Goal: Task Accomplishment & Management: Manage account settings

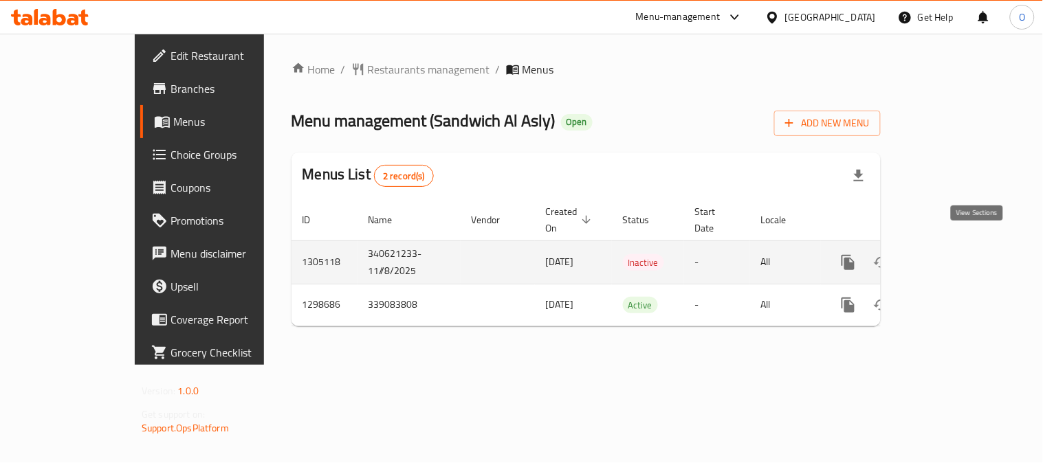
click at [956, 254] on icon "enhanced table" at bounding box center [947, 262] width 17 height 17
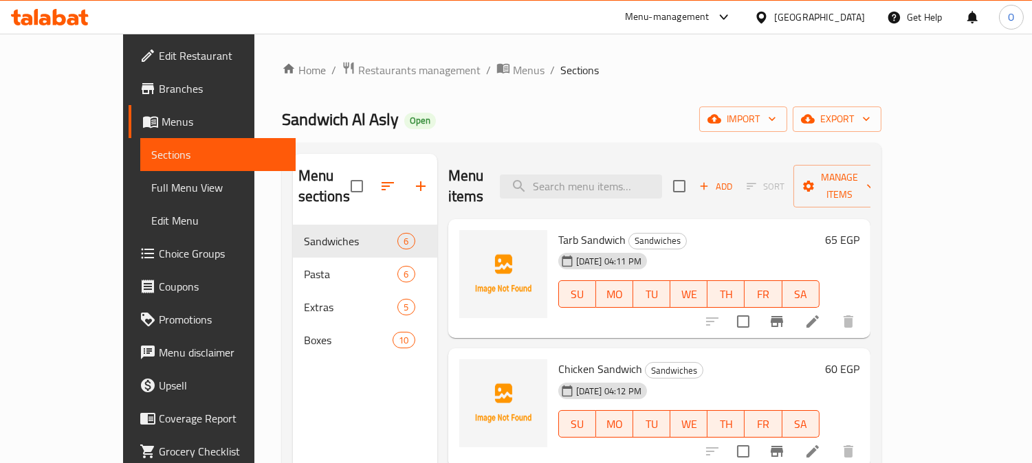
click at [151, 225] on span "Edit Menu" at bounding box center [217, 220] width 133 height 17
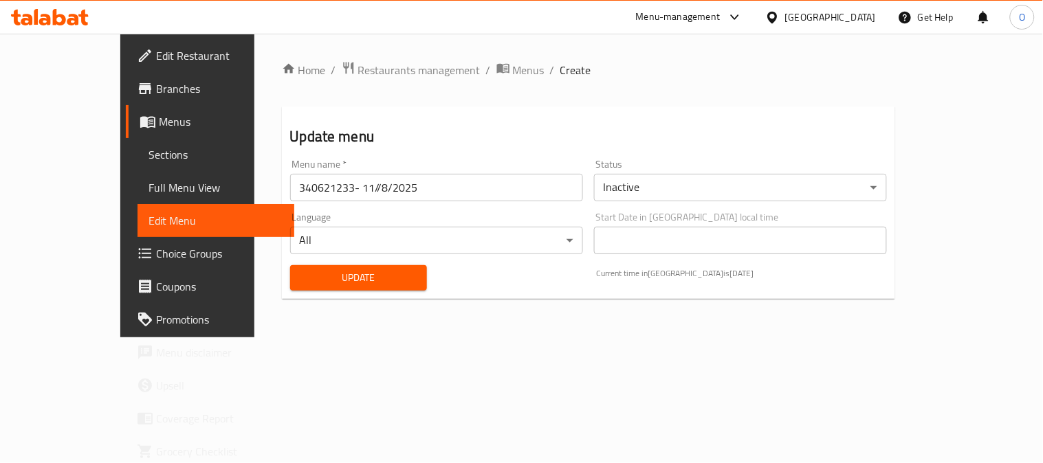
click at [765, 190] on body "​ Menu-management Egypt Get Help O Edit Restaurant Branches Menus Sections Full…" at bounding box center [521, 249] width 1043 height 430
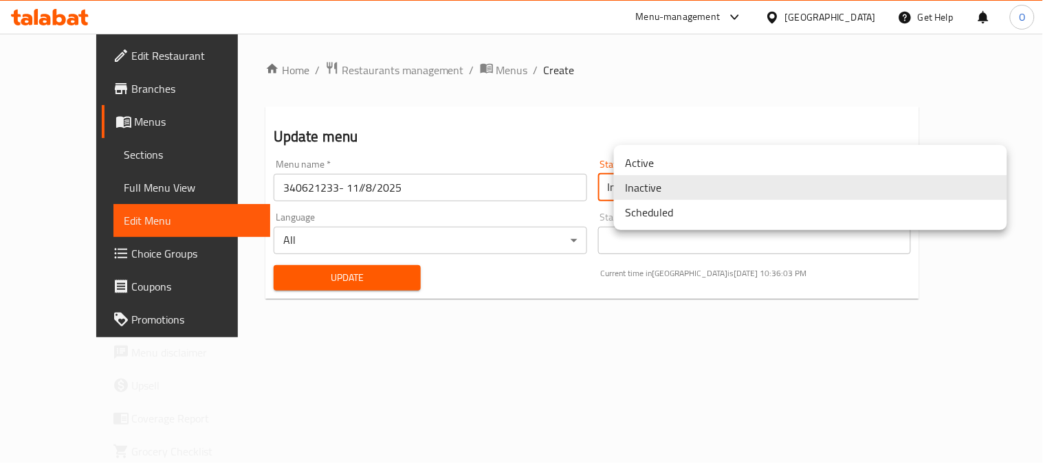
click at [688, 166] on li "Active" at bounding box center [810, 163] width 393 height 25
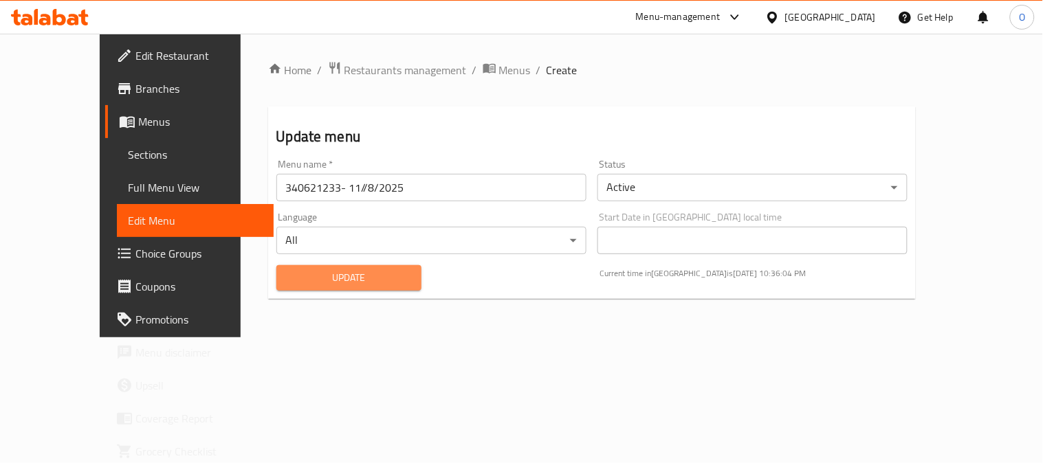
click at [326, 273] on span "Update" at bounding box center [349, 278] width 124 height 17
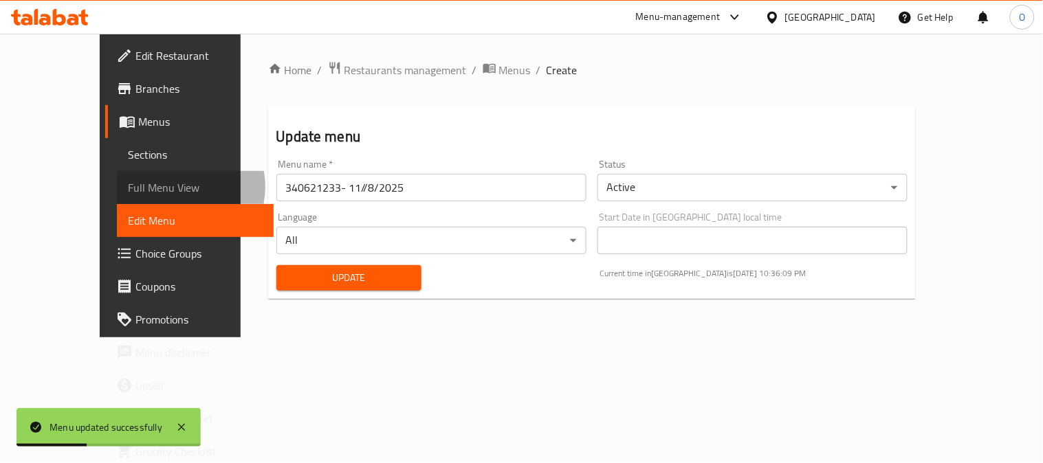
click at [128, 187] on span "Full Menu View" at bounding box center [195, 187] width 135 height 17
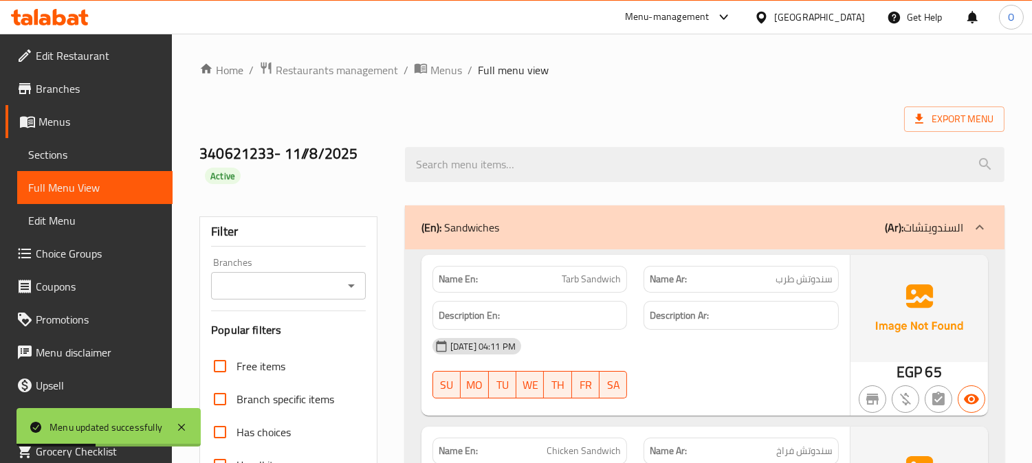
click at [85, 156] on span "Sections" at bounding box center [94, 154] width 133 height 17
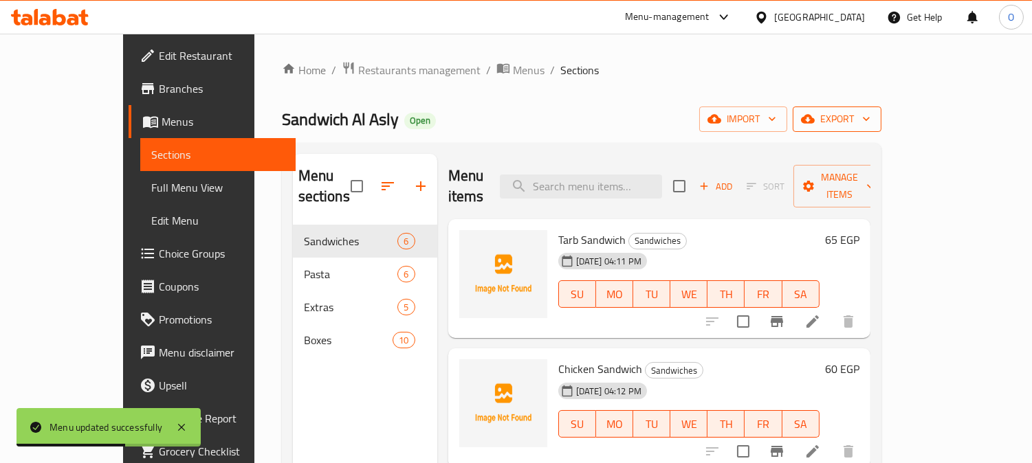
click at [881, 109] on button "export" at bounding box center [837, 119] width 89 height 25
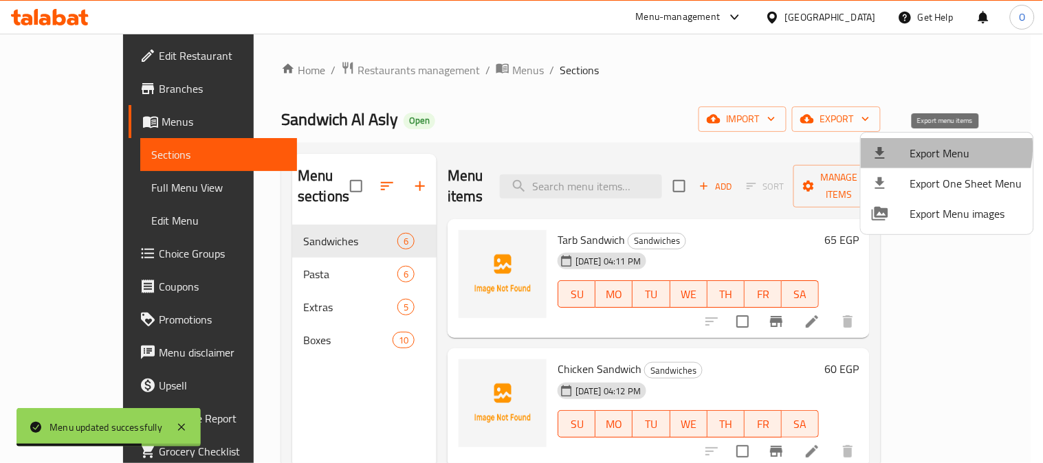
click at [932, 148] on span "Export Menu" at bounding box center [966, 153] width 112 height 17
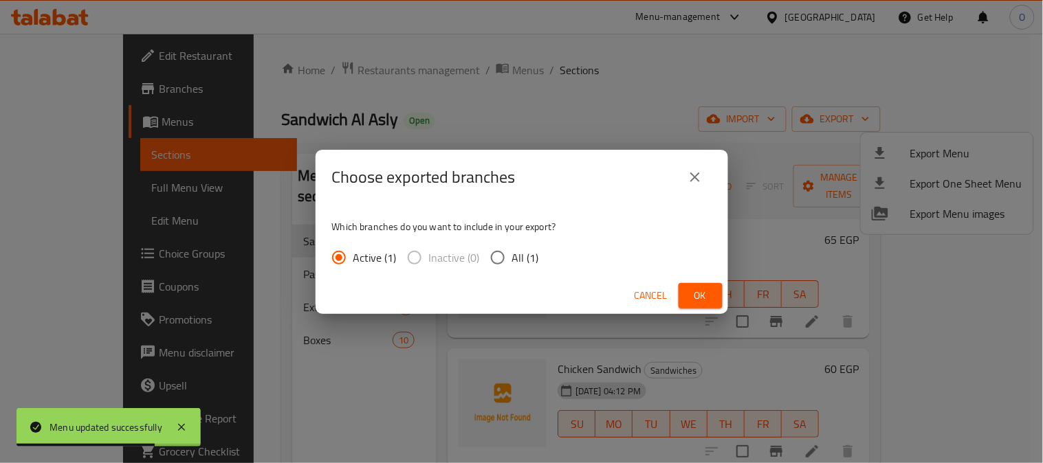
click at [704, 293] on span "Ok" at bounding box center [701, 295] width 22 height 17
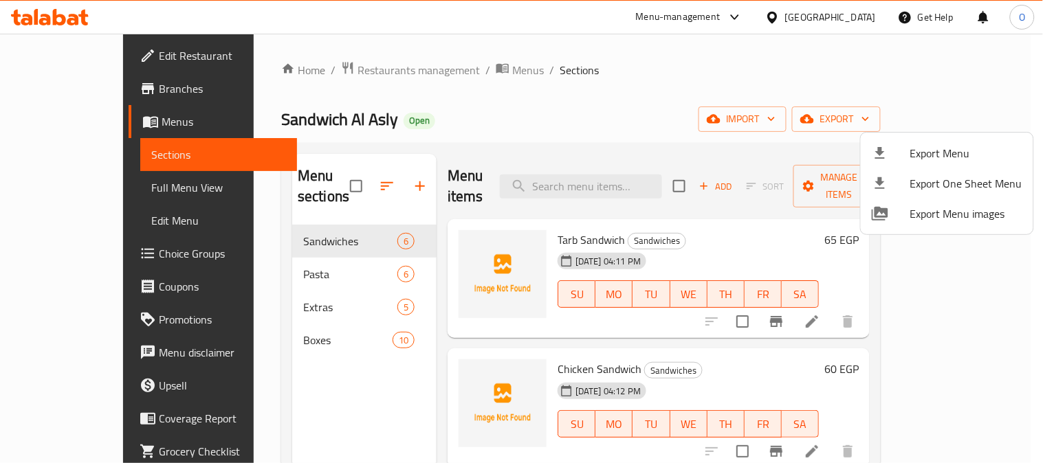
click at [360, 73] on div at bounding box center [521, 231] width 1043 height 463
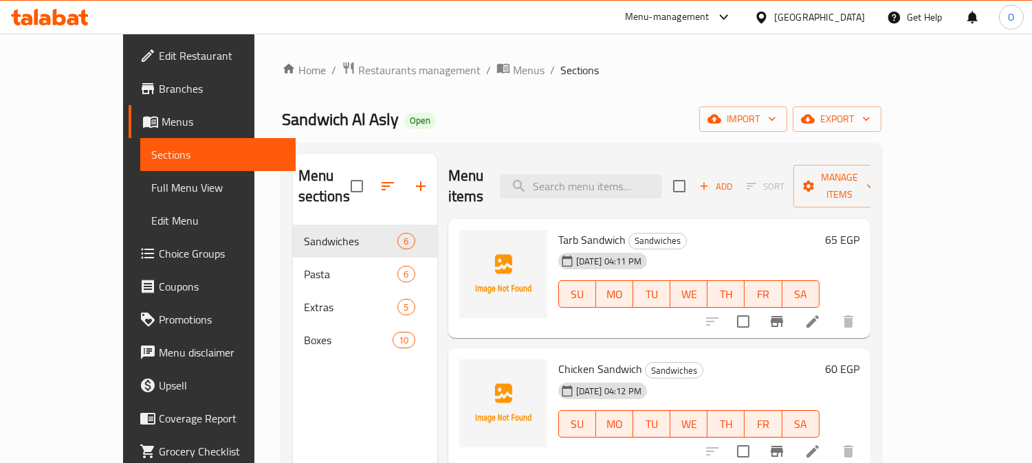
click at [360, 73] on span "Restaurants management" at bounding box center [419, 70] width 122 height 17
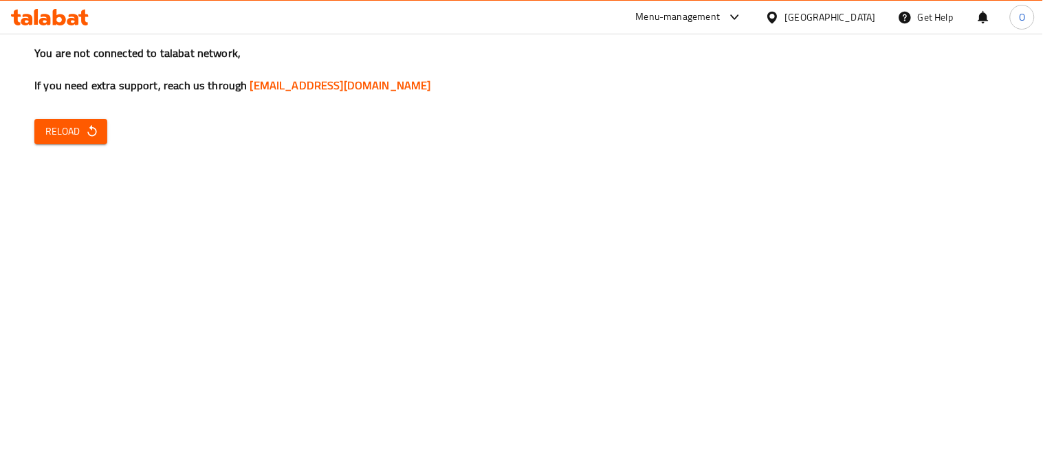
click at [67, 124] on span "Reload" at bounding box center [70, 131] width 51 height 17
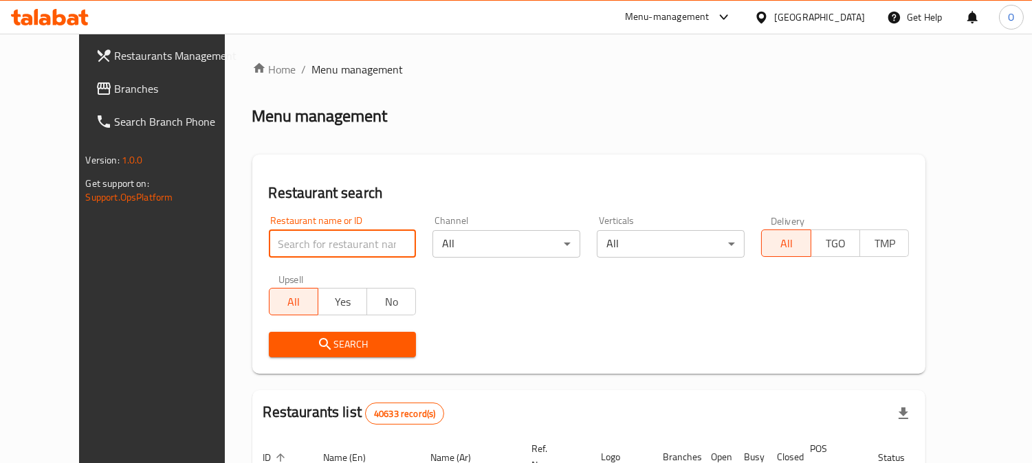
paste input "695446"
type input "695446"
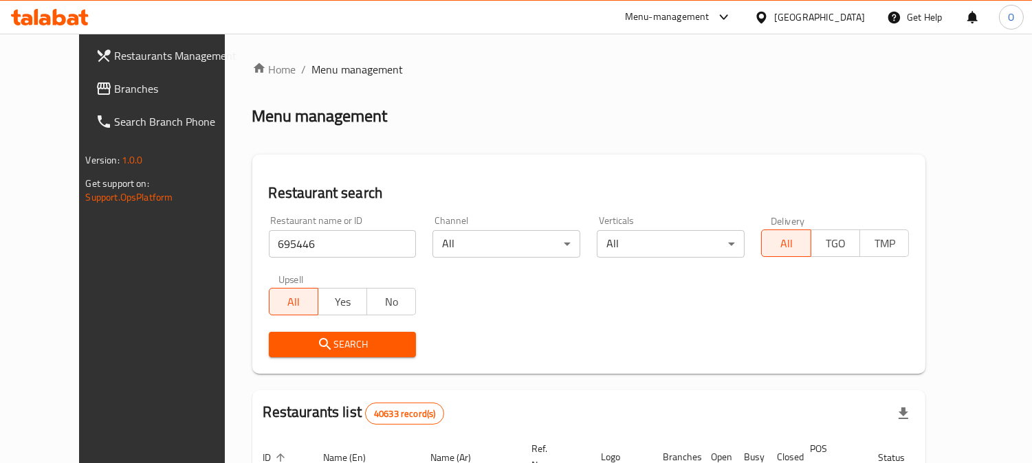
click at [317, 351] on icon "submit" at bounding box center [325, 344] width 17 height 17
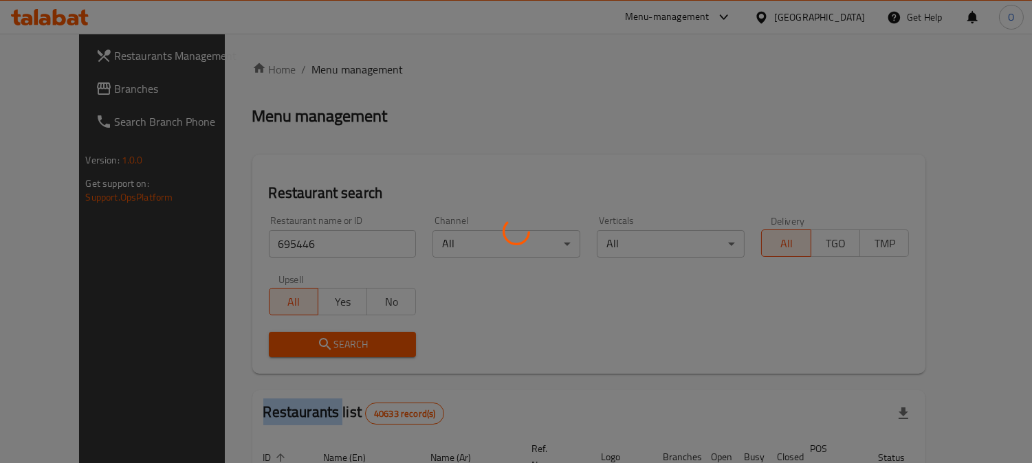
click at [284, 351] on div at bounding box center [516, 231] width 1032 height 463
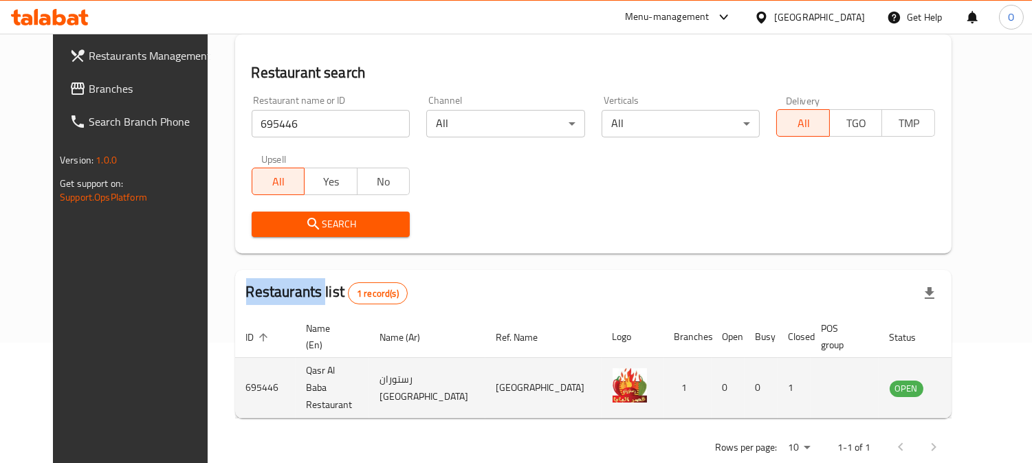
scroll to position [122, 0]
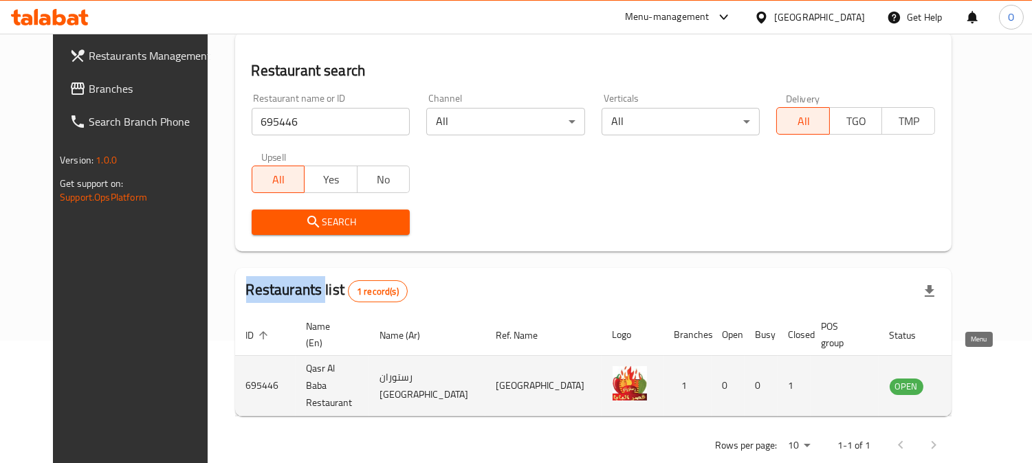
click at [975, 378] on icon "enhanced table" at bounding box center [970, 386] width 17 height 17
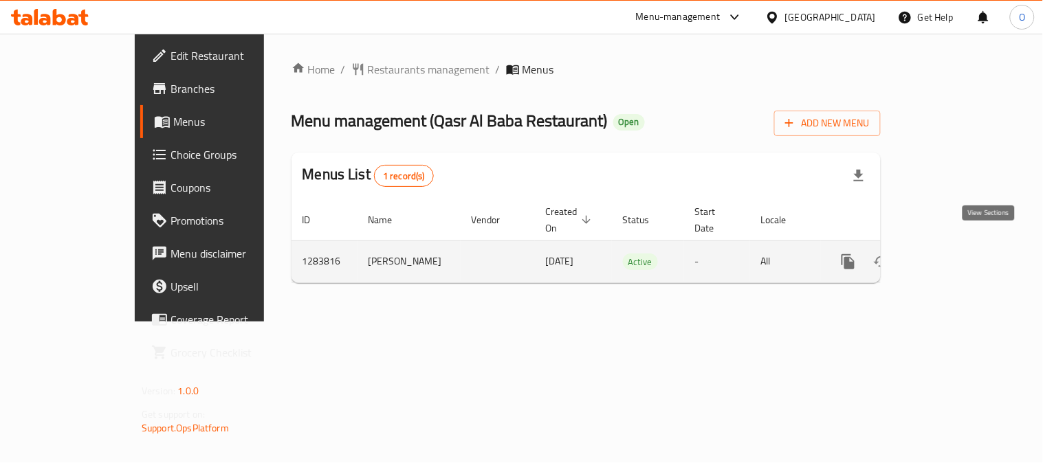
click at [956, 254] on icon "enhanced table" at bounding box center [947, 262] width 17 height 17
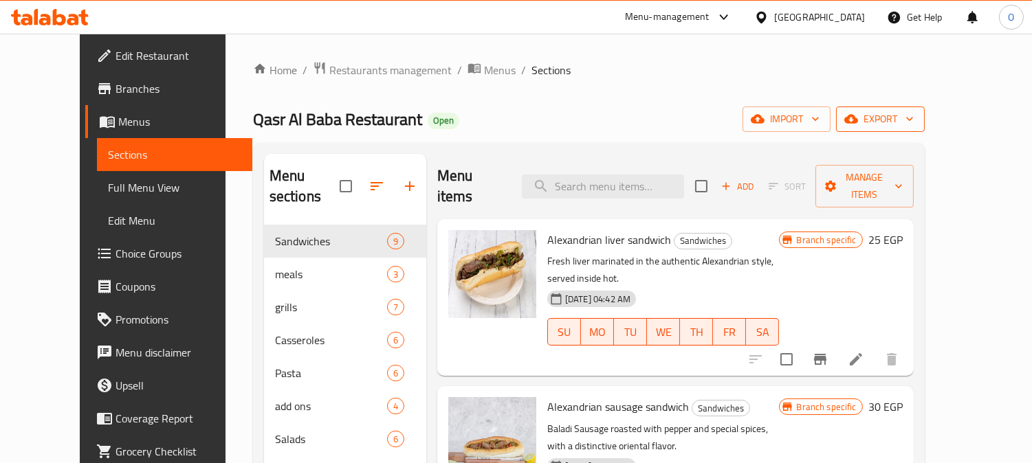
click at [914, 113] on span "export" at bounding box center [880, 119] width 67 height 17
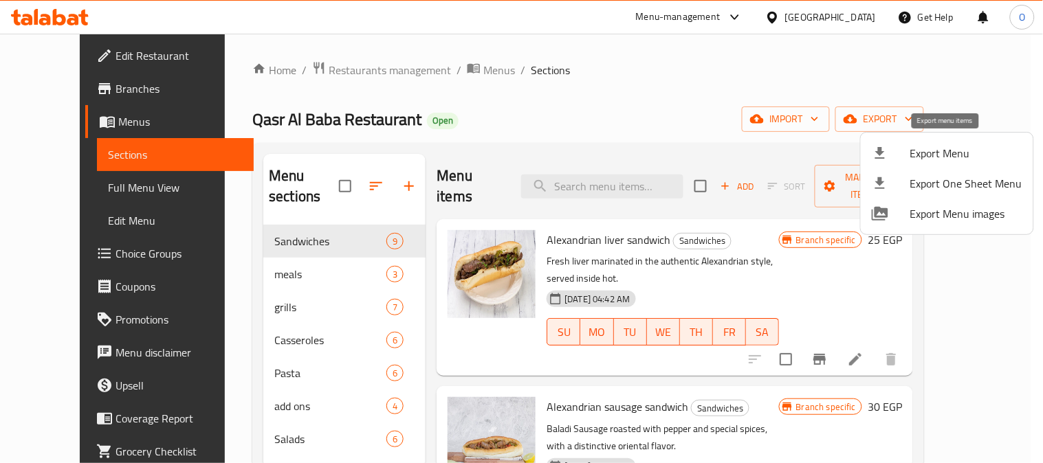
click at [949, 149] on span "Export Menu" at bounding box center [966, 153] width 112 height 17
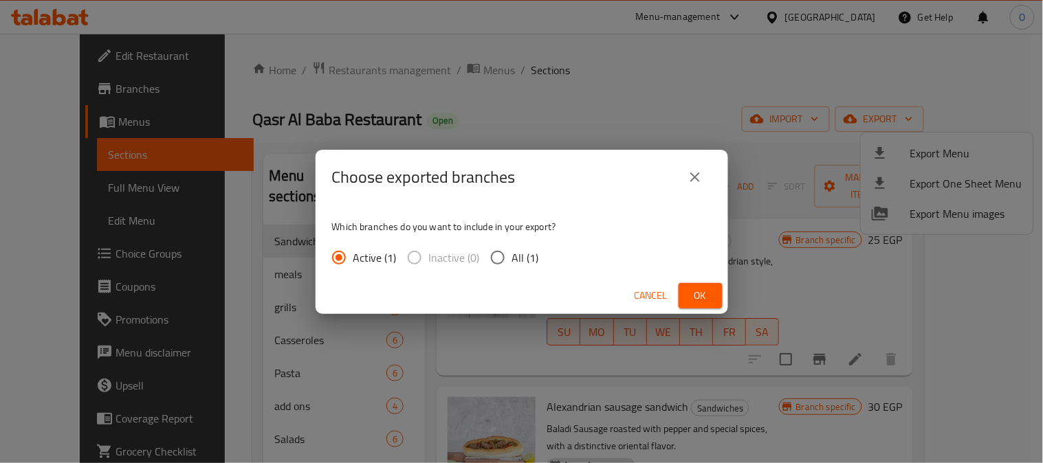
click at [705, 296] on span "Ok" at bounding box center [701, 295] width 22 height 17
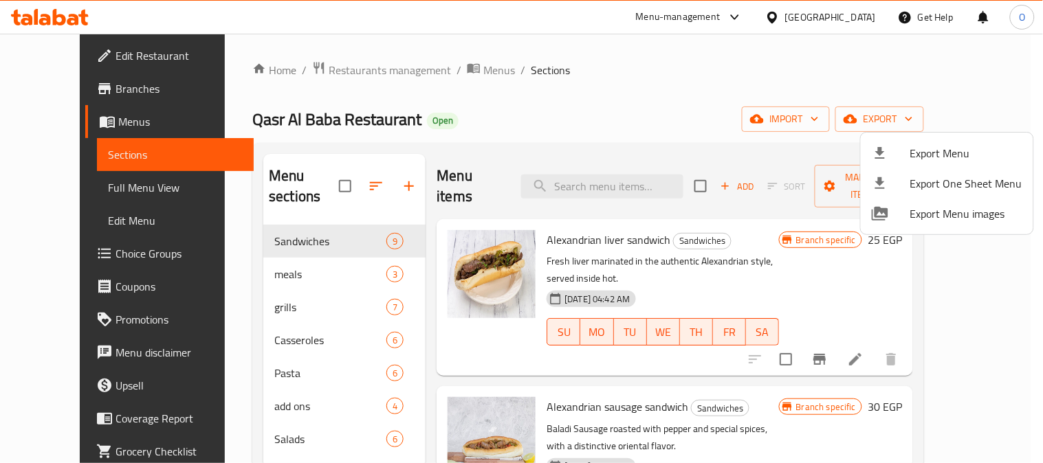
click at [854, 18] on div at bounding box center [521, 231] width 1043 height 463
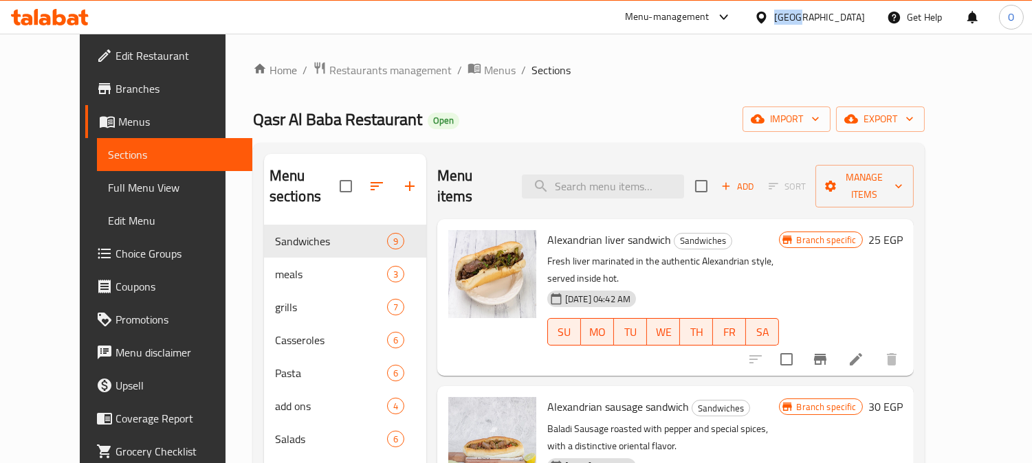
click at [854, 18] on div "[GEOGRAPHIC_DATA]" at bounding box center [819, 17] width 91 height 15
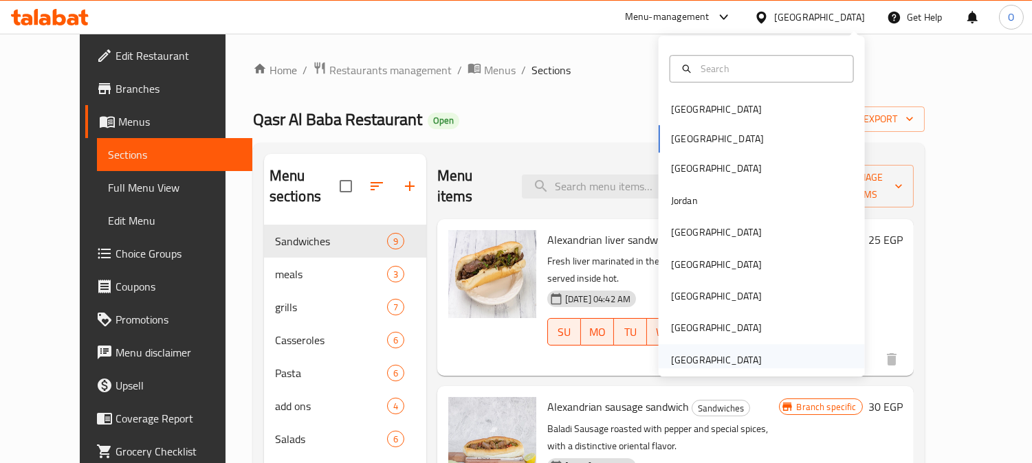
click at [734, 356] on div "[GEOGRAPHIC_DATA]" at bounding box center [716, 360] width 91 height 15
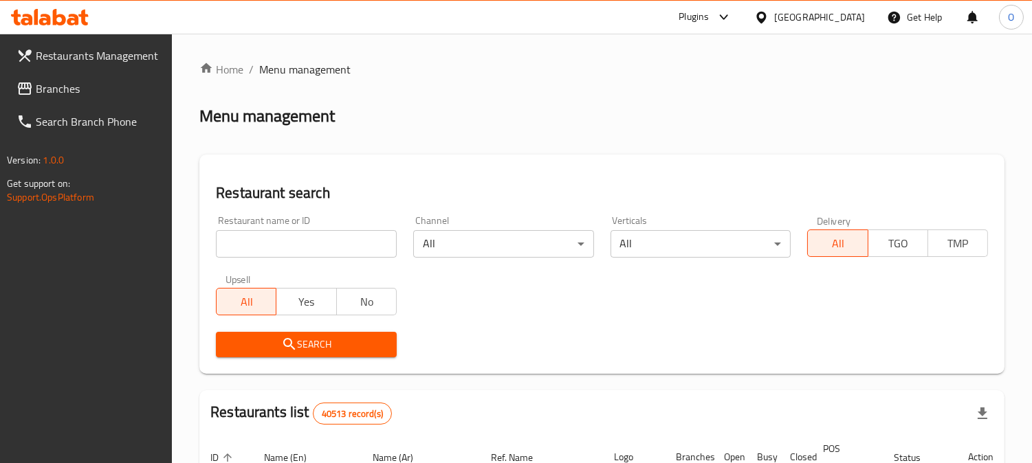
click at [87, 94] on span "Branches" at bounding box center [99, 88] width 126 height 17
